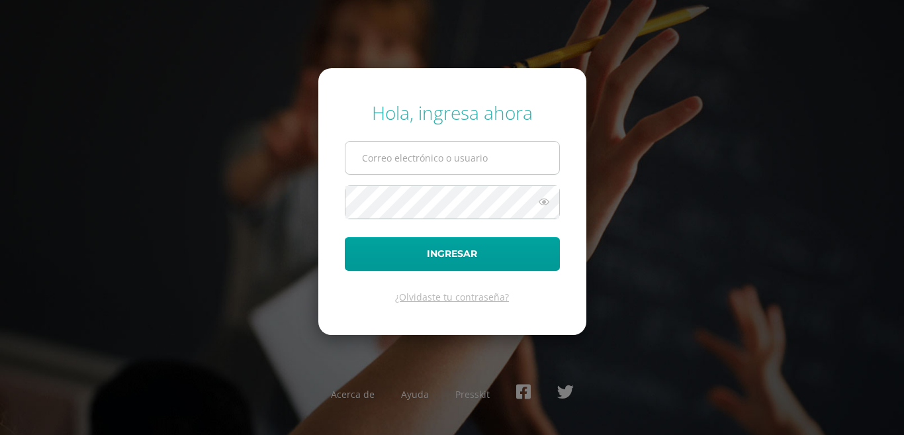
click at [382, 153] on input "text" at bounding box center [452, 158] width 214 height 32
type input "c"
click at [392, 221] on form "Hola, ingresa ahora c Ingresar ¿Olvidaste tu contraseña?" at bounding box center [452, 201] width 268 height 266
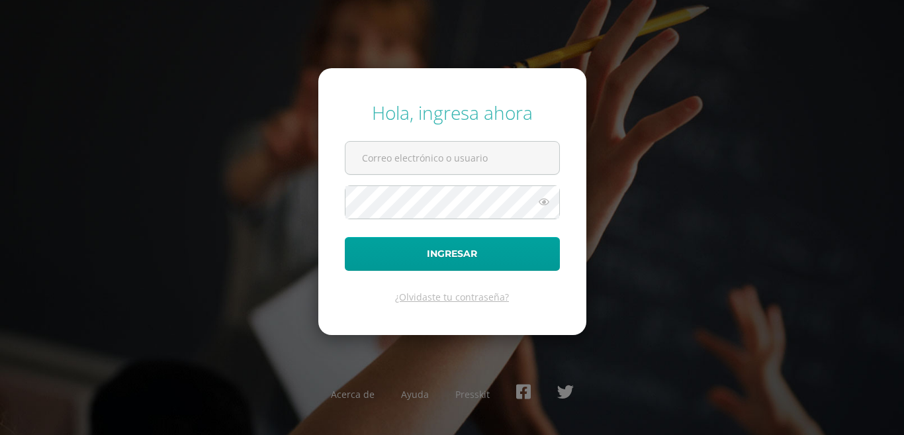
click at [389, 151] on input "text" at bounding box center [452, 158] width 214 height 32
type input "<"
click at [393, 157] on input "ghhgh" at bounding box center [452, 158] width 214 height 32
type input "h"
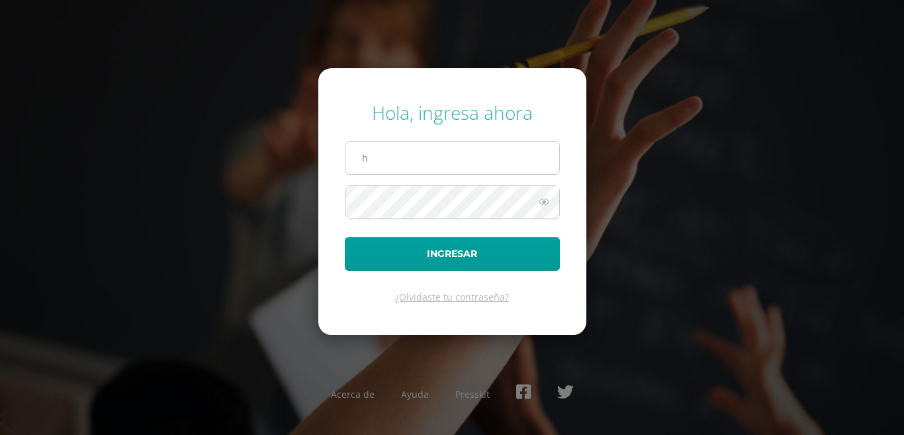
type input "h"
drag, startPoint x: 142, startPoint y: 56, endPoint x: 44, endPoint y: 21, distance: 104.0
click at [44, 21] on div "Hola, ingresa ahora h Ingresar ¿Olvidaste tu contraseña? Acerca de Ayuda Pressk…" at bounding box center [452, 217] width 914 height 435
click at [440, 157] on input "text" at bounding box center [452, 158] width 214 height 32
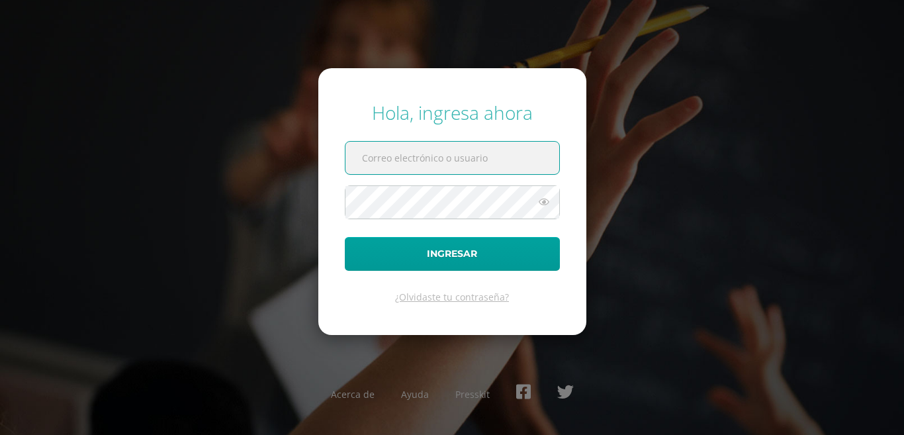
click at [410, 165] on input "text" at bounding box center [452, 158] width 214 height 32
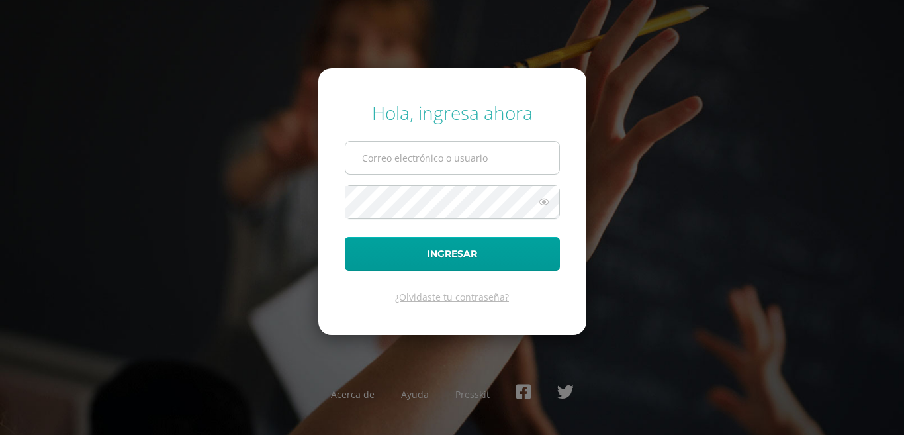
click at [408, 165] on input "text" at bounding box center [452, 158] width 214 height 32
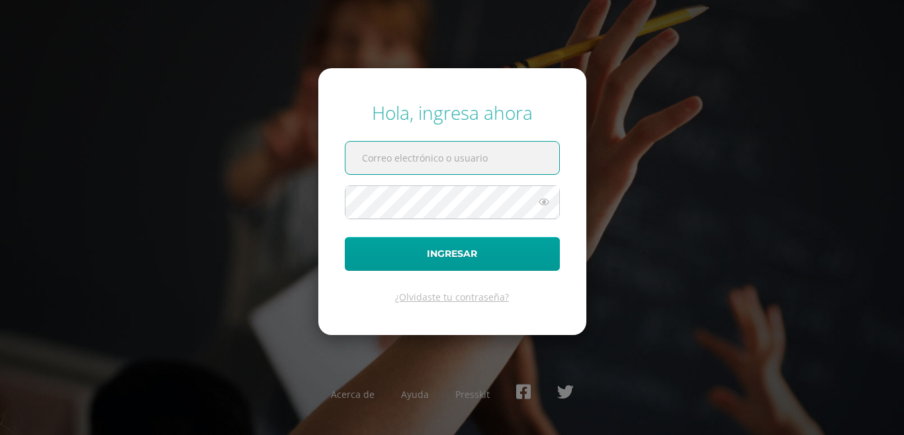
click at [408, 165] on input "text" at bounding box center [452, 158] width 214 height 32
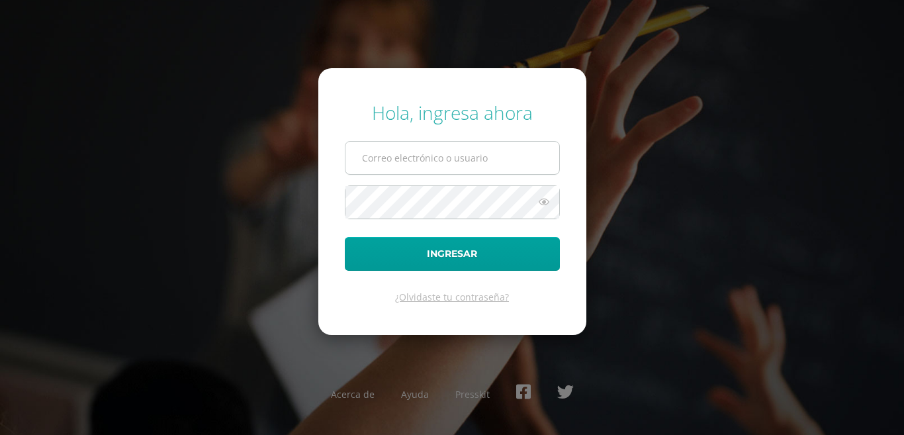
click at [451, 155] on input "text" at bounding box center [452, 158] width 214 height 32
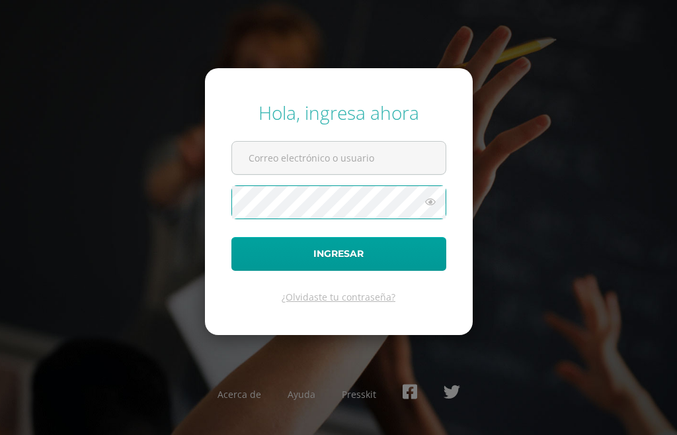
click at [422, 206] on icon at bounding box center [430, 202] width 17 height 16
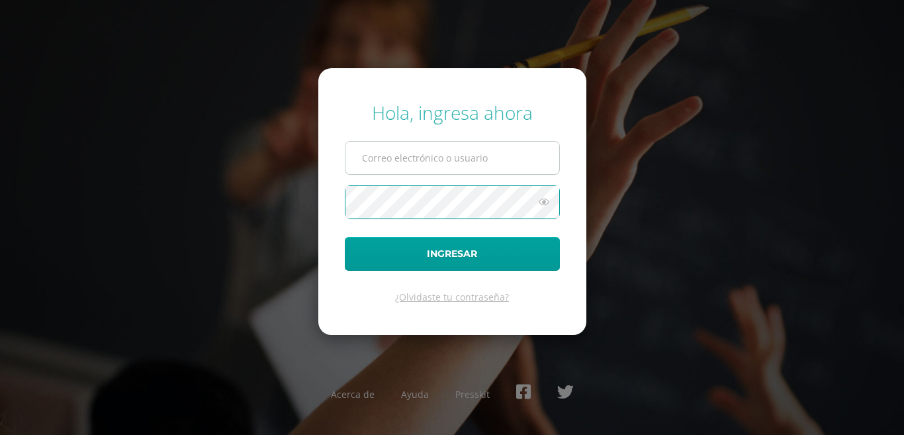
click at [439, 156] on input "text" at bounding box center [452, 158] width 214 height 32
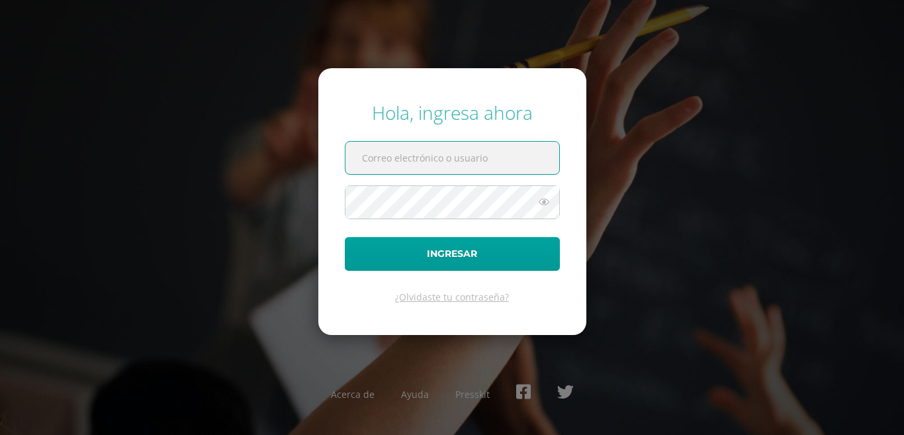
click at [452, 160] on input "text" at bounding box center [452, 158] width 214 height 32
